Goal: Transaction & Acquisition: Book appointment/travel/reservation

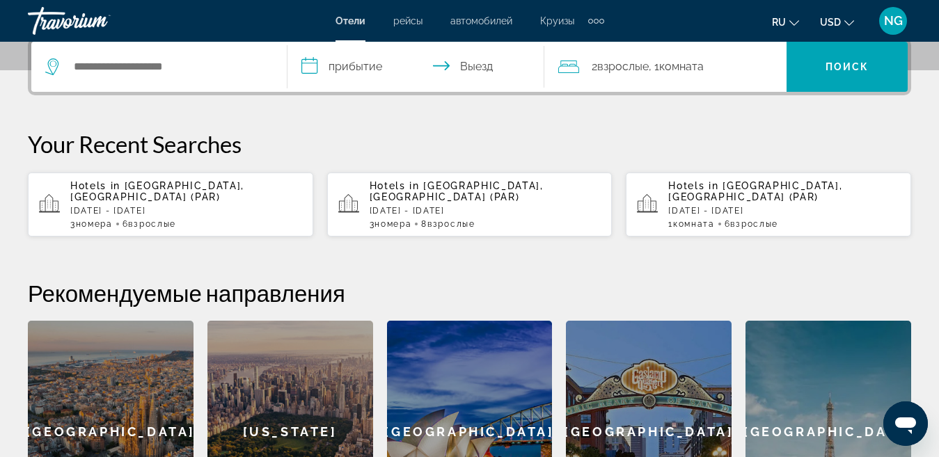
scroll to position [348, 0]
click at [189, 205] on p "[DATE] - [DATE]" at bounding box center [186, 210] width 232 height 10
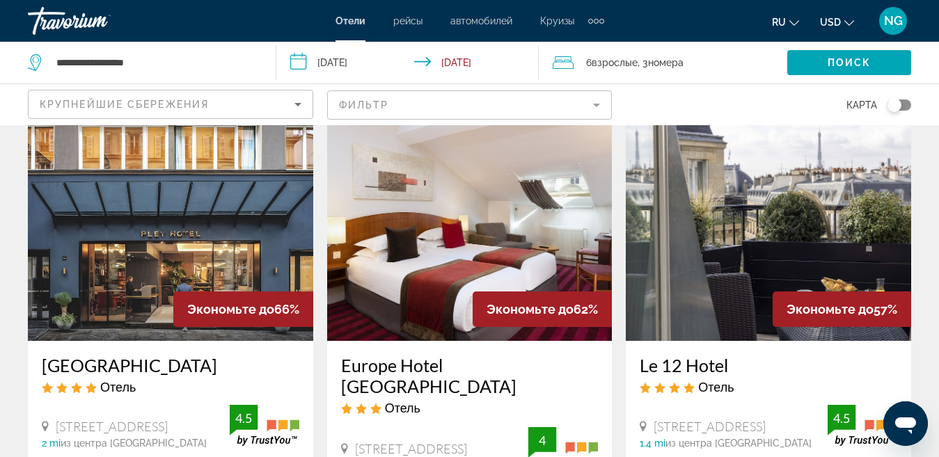
scroll to position [36, 0]
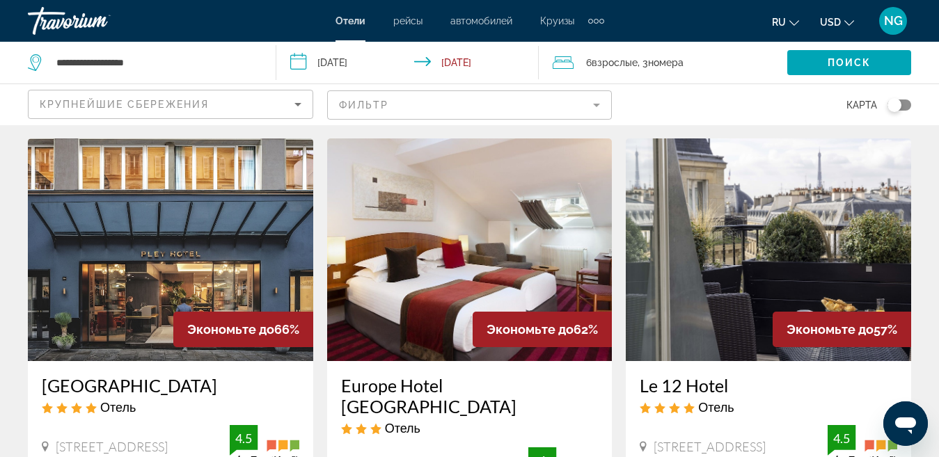
click at [640, 64] on span ", 3 Комната номера" at bounding box center [661, 62] width 46 height 19
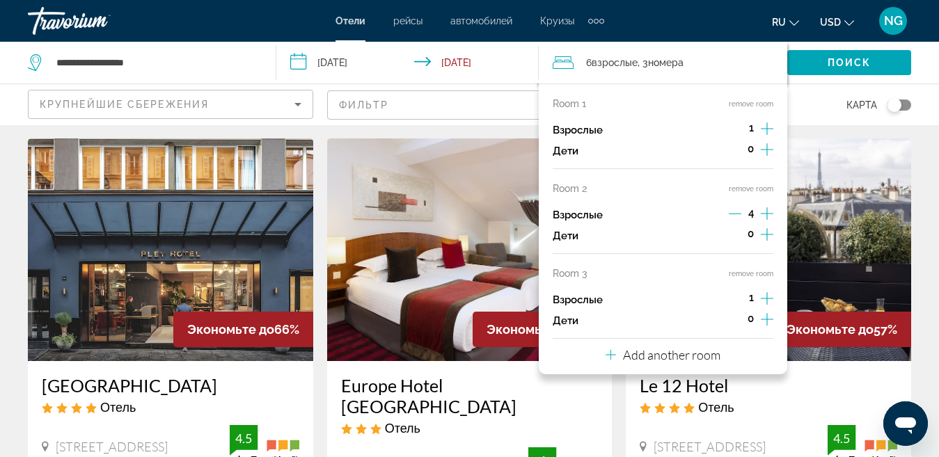
click at [755, 275] on button "remove room" at bounding box center [751, 273] width 45 height 9
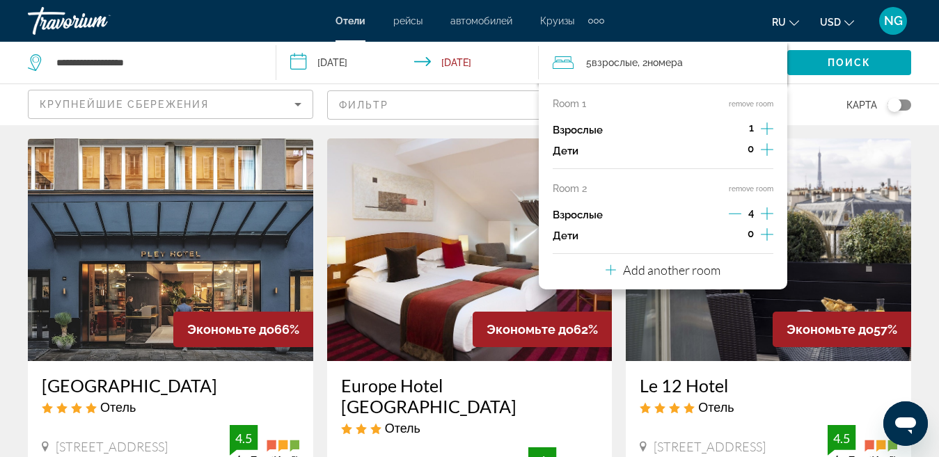
click at [758, 189] on button "remove room" at bounding box center [751, 189] width 45 height 9
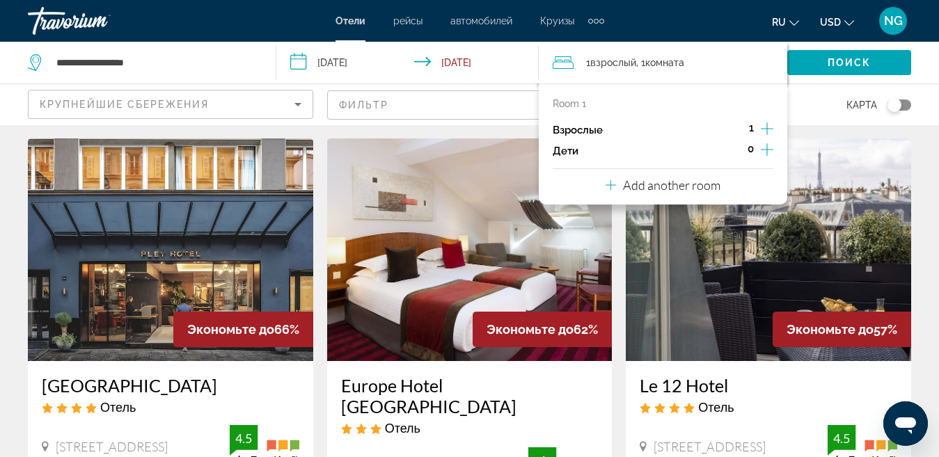
click at [767, 130] on icon "Increment adults" at bounding box center [767, 128] width 13 height 17
click at [832, 63] on span "Поиск" at bounding box center [850, 62] width 44 height 11
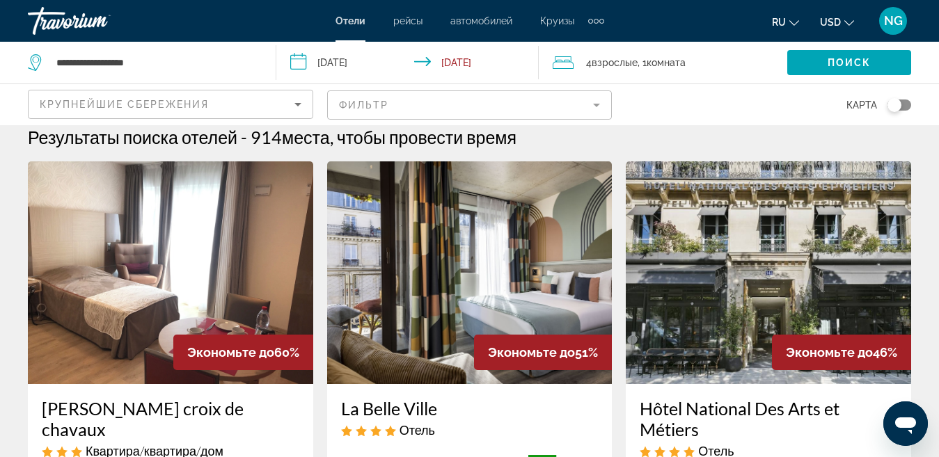
scroll to position [8, 0]
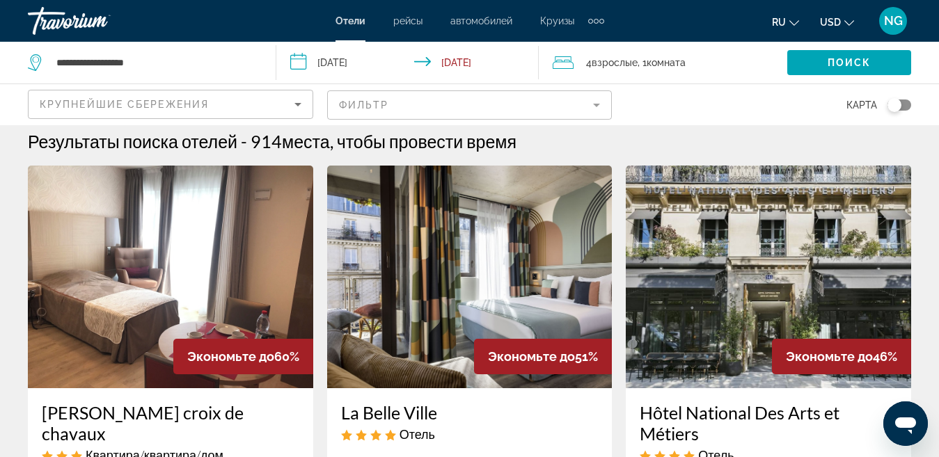
click at [490, 243] on img "Main content" at bounding box center [469, 277] width 285 height 223
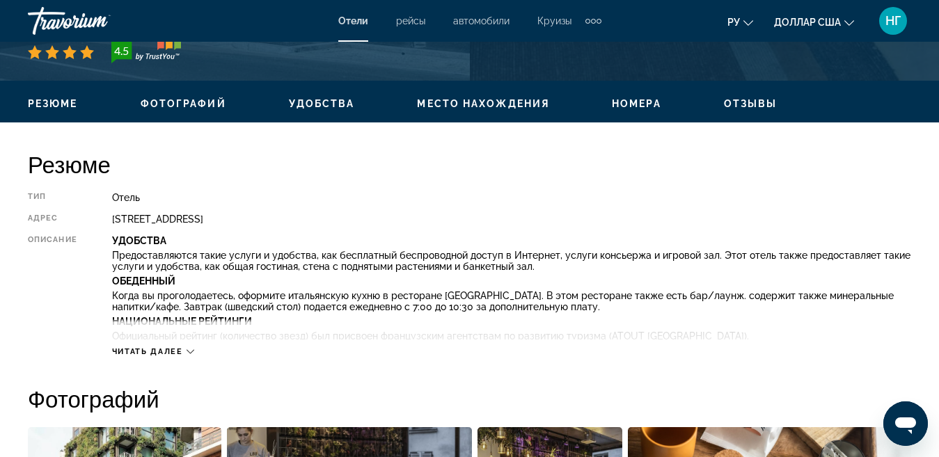
scroll to position [581, 0]
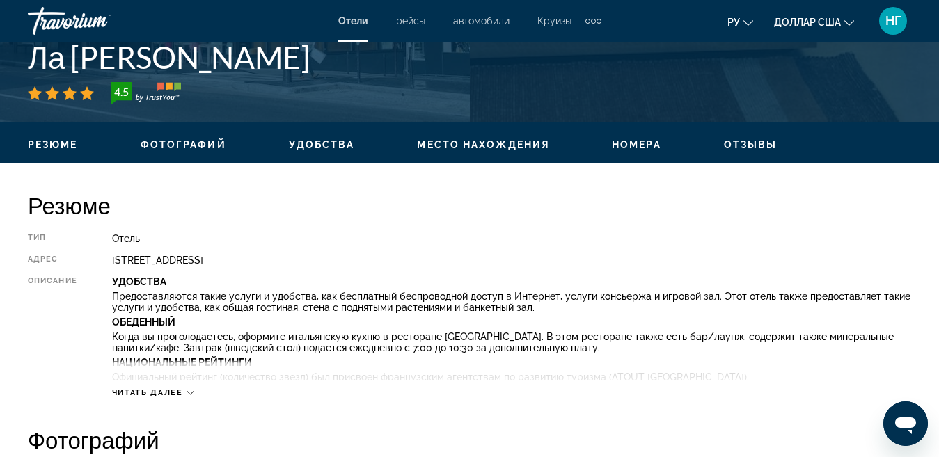
click at [625, 369] on div "Читать далее" at bounding box center [511, 379] width 799 height 38
